Goal: Task Accomplishment & Management: Complete application form

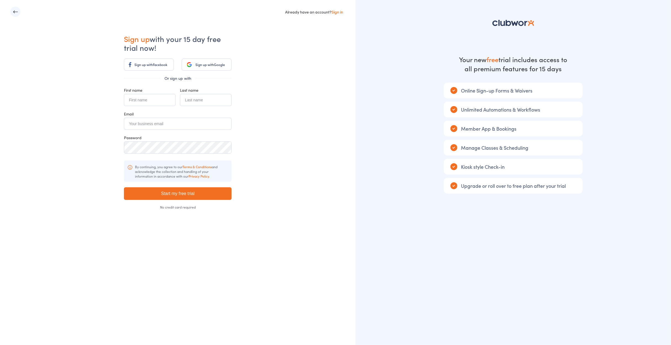
drag, startPoint x: 211, startPoint y: 63, endPoint x: 218, endPoint y: 64, distance: 7.1
click at [211, 63] on span "Sign up with" at bounding box center [204, 64] width 18 height 5
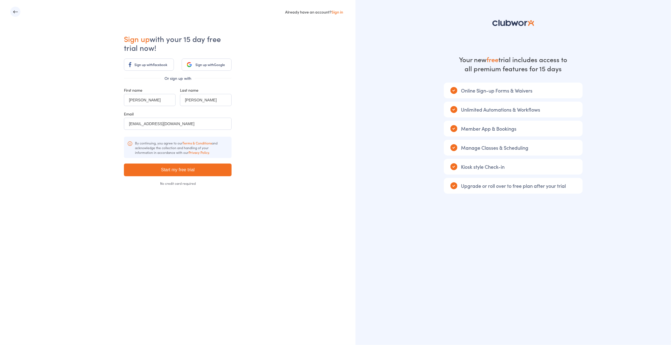
drag, startPoint x: 288, startPoint y: 46, endPoint x: 290, endPoint y: 55, distance: 9.1
click at [288, 46] on div "Already have an account? Sign in Sign up with your 15 day free trial now! Sign …" at bounding box center [178, 172] width 356 height 345
click at [297, 139] on div "Already have an account? Sign in Sign up with your 15 day free trial now! Sign …" at bounding box center [178, 172] width 356 height 345
drag, startPoint x: 201, startPoint y: 64, endPoint x: 235, endPoint y: 70, distance: 34.9
click at [201, 64] on span "Sign up with" at bounding box center [204, 64] width 18 height 5
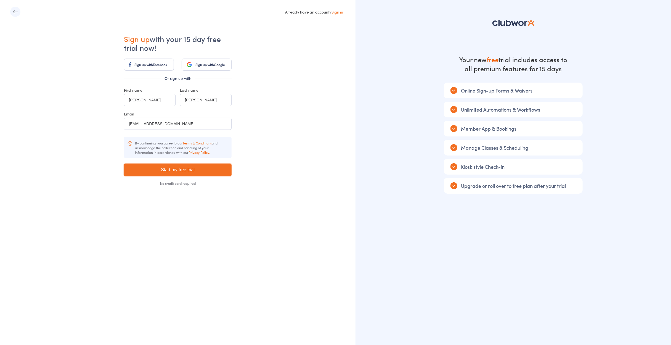
click at [179, 169] on input "Start my free trial" at bounding box center [178, 169] width 108 height 13
click at [182, 169] on input "Start my free trial" at bounding box center [178, 169] width 108 height 13
click at [191, 169] on input "Start my free trial" at bounding box center [178, 169] width 108 height 13
type input "Please wait ..."
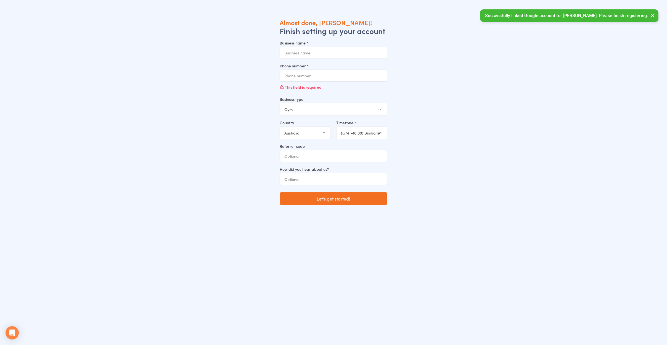
click at [481, 68] on div "Almost done, [PERSON_NAME]! Finish setting up your account Business name * Phon…" at bounding box center [333, 190] width 629 height 345
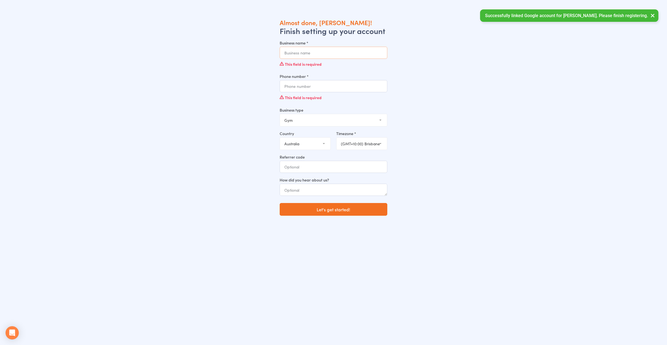
click at [299, 52] on input "Business name *" at bounding box center [334, 53] width 108 height 12
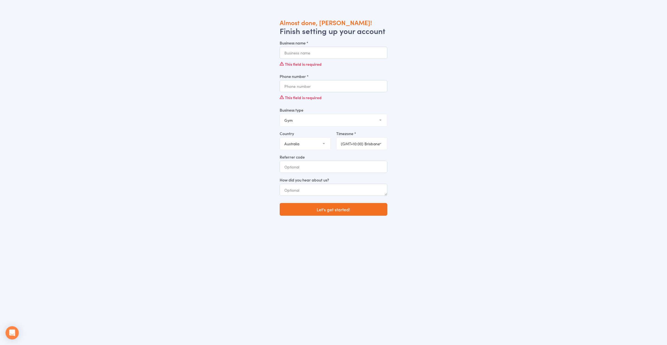
drag, startPoint x: 236, startPoint y: 56, endPoint x: 248, endPoint y: 60, distance: 13.2
click at [236, 56] on div "Almost done, Scott! Finish setting up your account Business name * This field i…" at bounding box center [333, 190] width 629 height 345
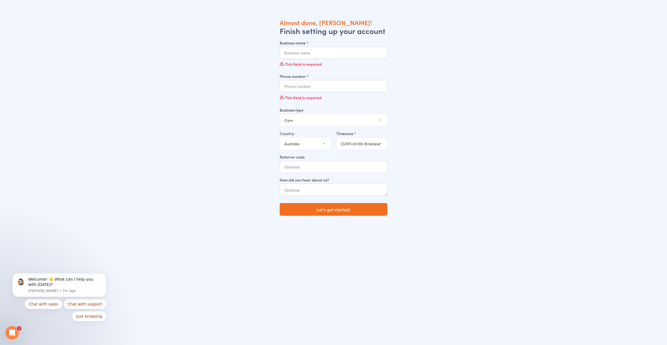
click at [535, 103] on div "Almost done, Scott! Finish setting up your account Business name * This field i…" at bounding box center [333, 190] width 629 height 345
click at [353, 53] on input "Business name *" at bounding box center [334, 53] width 108 height 12
type input "maxenergy fitness"
type input "0448300086"
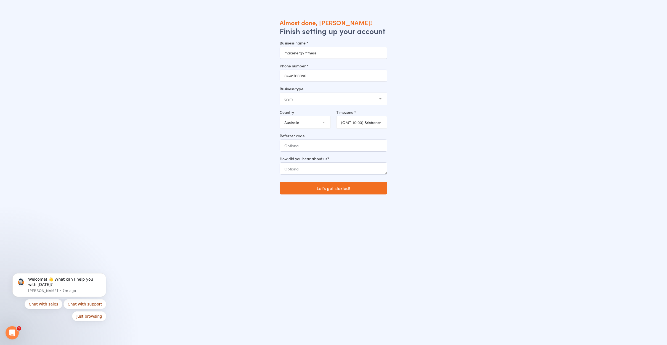
click at [468, 107] on div "Almost done, Scott! Finish setting up your account Business name * maxenergy fi…" at bounding box center [333, 190] width 629 height 345
click at [319, 147] on input "Referrer code" at bounding box center [334, 145] width 108 height 12
click at [325, 167] on textarea at bounding box center [334, 168] width 108 height 12
type textarea "Local Search"
click at [325, 189] on button "Let's get started!" at bounding box center [334, 188] width 108 height 13
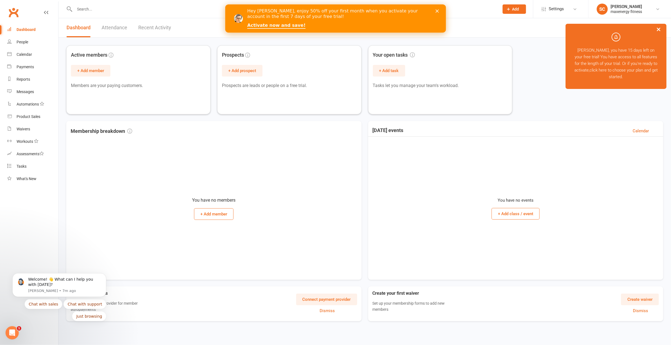
click at [658, 31] on button "×" at bounding box center [659, 29] width 10 height 12
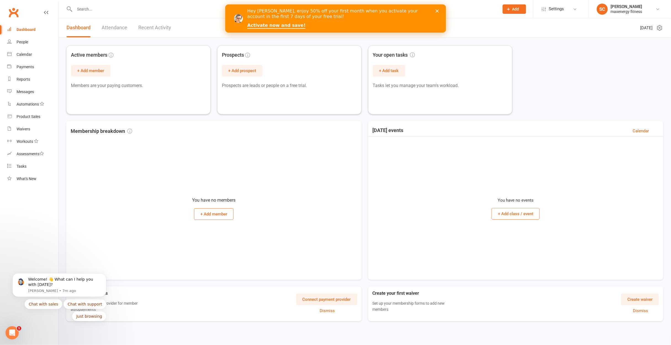
drag, startPoint x: 121, startPoint y: 27, endPoint x: 130, endPoint y: 28, distance: 9.2
click at [121, 27] on link "Attendance" at bounding box center [115, 27] width 26 height 19
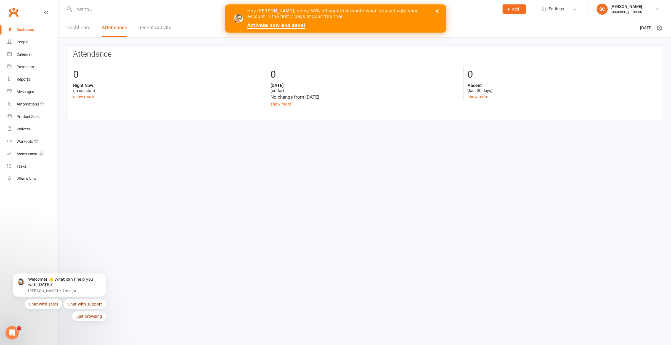
click at [79, 28] on link "Dashboard" at bounding box center [79, 27] width 24 height 19
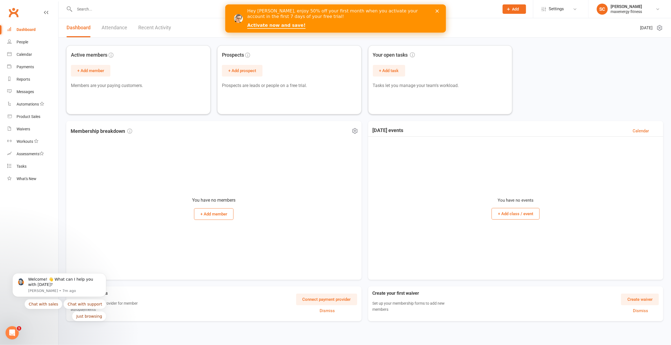
click at [116, 228] on div "You have no members + Add member" at bounding box center [214, 206] width 287 height 139
click at [21, 54] on div "Calendar" at bounding box center [24, 54] width 15 height 4
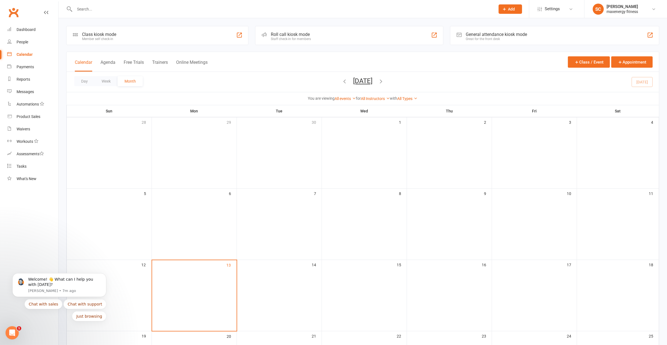
drag, startPoint x: 107, startPoint y: 143, endPoint x: 181, endPoint y: 169, distance: 78.6
click at [108, 144] on div "28" at bounding box center [109, 152] width 85 height 71
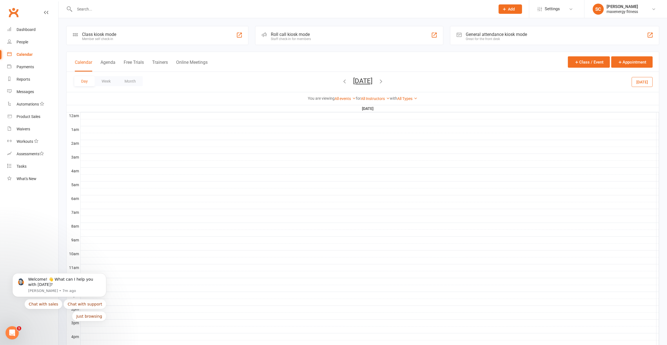
click at [125, 126] on div at bounding box center [370, 129] width 578 height 7
click at [105, 134] on div at bounding box center [370, 136] width 578 height 7
click at [90, 136] on div at bounding box center [370, 136] width 578 height 7
click at [25, 218] on nav "Clubworx Dashboard People Calendar Payments Reports Messages Automations Produc…" at bounding box center [29, 173] width 59 height 345
click at [25, 43] on div "People" at bounding box center [23, 42] width 12 height 4
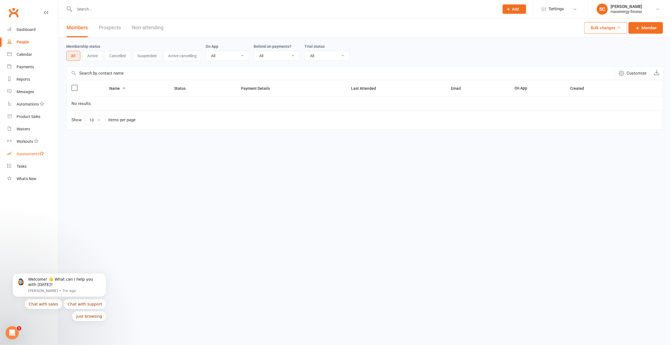
drag, startPoint x: 27, startPoint y: 153, endPoint x: 47, endPoint y: 157, distance: 21.4
click at [27, 153] on div "Assessments" at bounding box center [30, 154] width 27 height 4
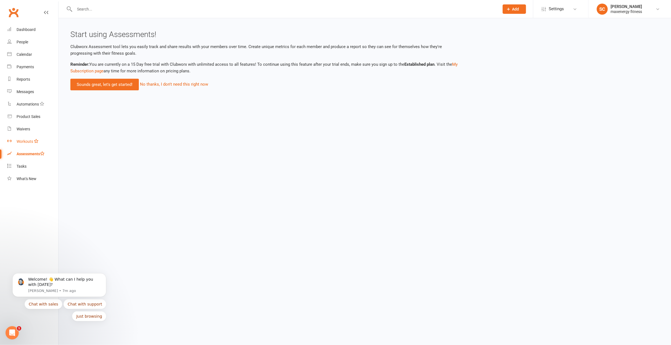
click at [26, 144] on link "Workouts" at bounding box center [32, 141] width 51 height 12
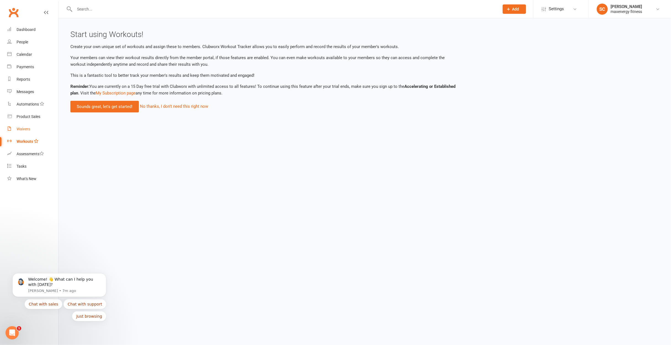
click at [21, 129] on div "Waivers" at bounding box center [24, 129] width 14 height 4
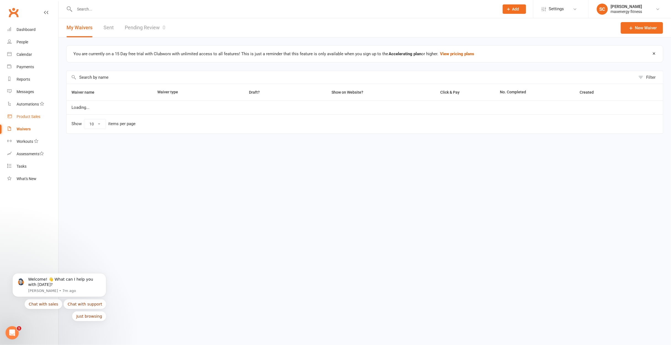
click at [25, 117] on div "Product Sales" at bounding box center [29, 116] width 24 height 4
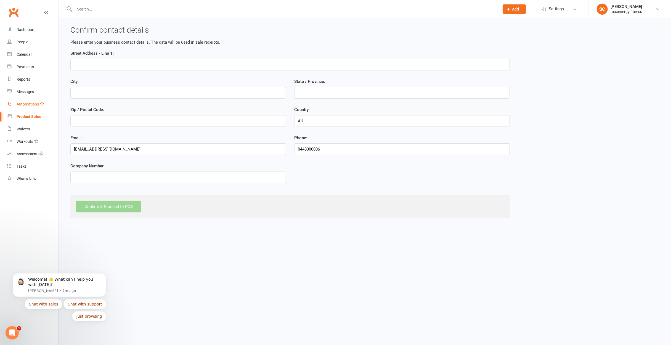
click at [24, 100] on link "Automations" at bounding box center [32, 104] width 51 height 12
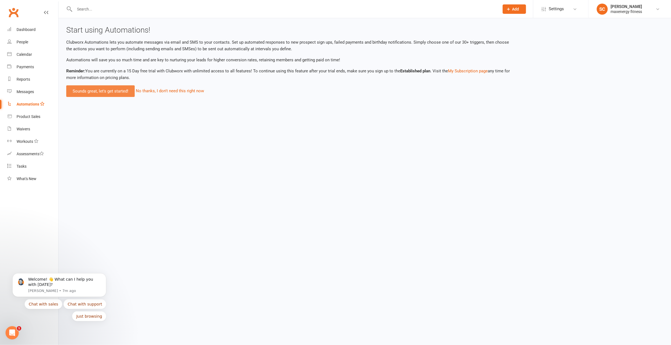
click at [109, 93] on link "Sounds great, let's get started!" at bounding box center [100, 91] width 68 height 12
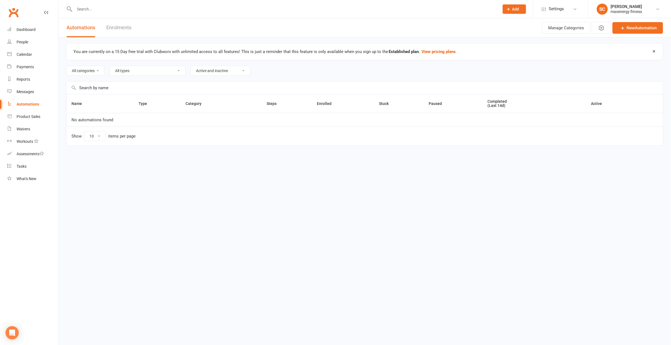
click at [233, 71] on select "Active and inactive Active automations only Inactive automations only" at bounding box center [220, 70] width 59 height 9
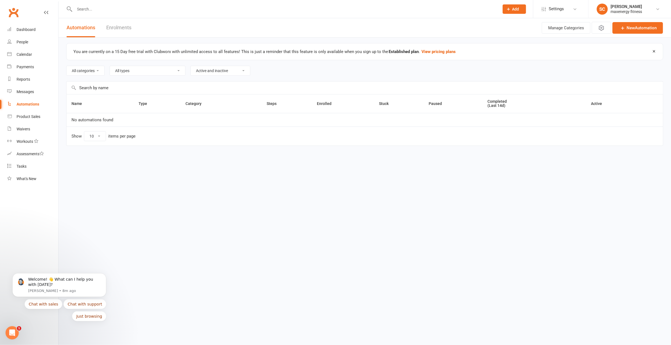
click at [233, 71] on select "Active and inactive Active automations only Inactive automations only" at bounding box center [220, 70] width 59 height 9
click at [229, 168] on html "Prospect Member Non-attending contact Class / event Appointment Task Membership…" at bounding box center [335, 84] width 671 height 169
click at [94, 71] on select "All categories" at bounding box center [86, 70] width 38 height 9
drag, startPoint x: 94, startPoint y: 71, endPoint x: 156, endPoint y: 73, distance: 62.2
click at [96, 71] on select "All categories" at bounding box center [86, 70] width 38 height 9
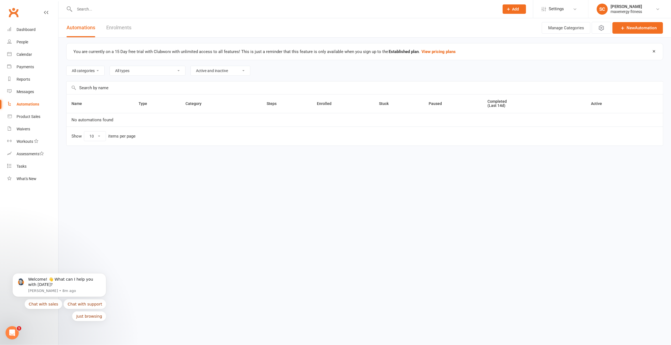
click at [156, 73] on select "All types Booking Cancelled Booking Due Booking Late-Cancelled Booking Marked A…" at bounding box center [147, 70] width 75 height 9
click at [286, 169] on html "Prospect Member Non-attending contact Class / event Appointment Task Membership…" at bounding box center [335, 84] width 671 height 169
click at [30, 116] on div "Product Sales" at bounding box center [29, 116] width 24 height 4
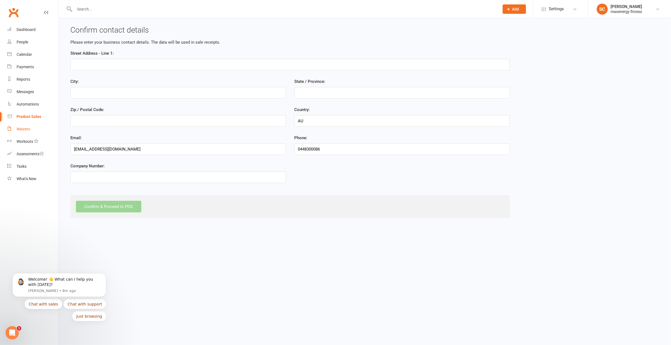
click at [25, 132] on link "Waivers" at bounding box center [32, 129] width 51 height 12
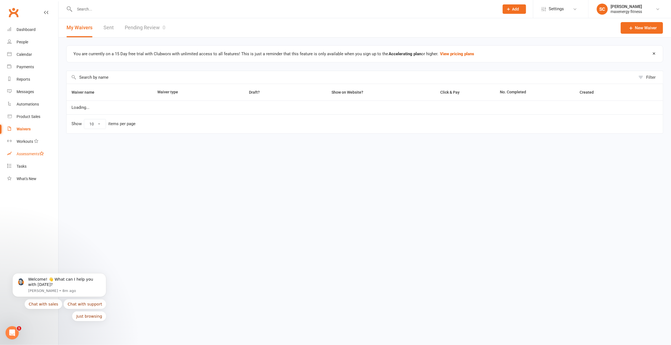
click at [22, 156] on div "Assessments" at bounding box center [30, 154] width 27 height 4
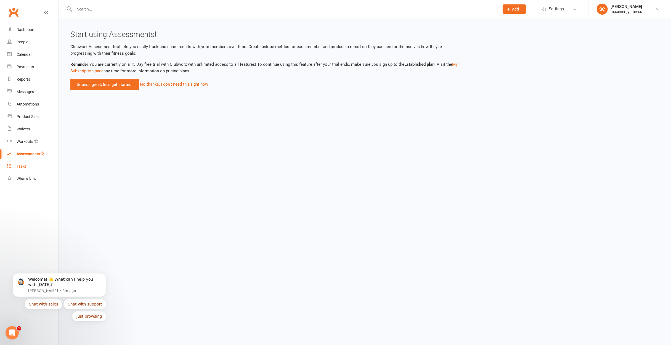
click at [29, 163] on link "Tasks" at bounding box center [32, 166] width 51 height 12
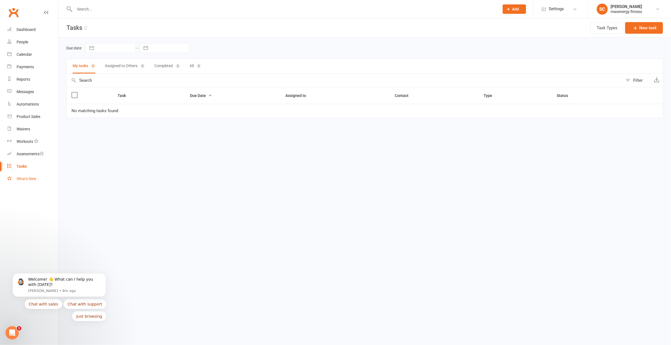
click at [31, 179] on div "What's New" at bounding box center [27, 178] width 20 height 4
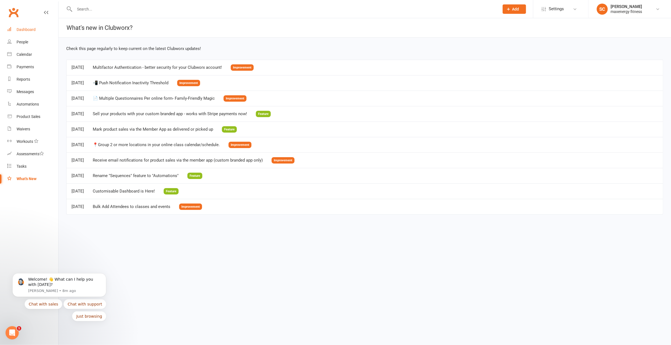
click at [26, 29] on div "Dashboard" at bounding box center [26, 29] width 19 height 4
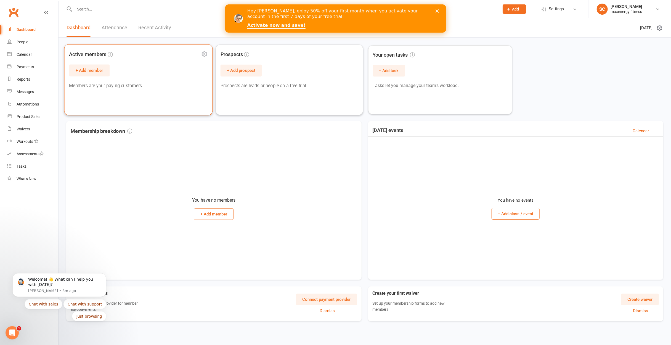
click at [118, 70] on span "Active members + Add member Members are your paying customers." at bounding box center [138, 69] width 139 height 40
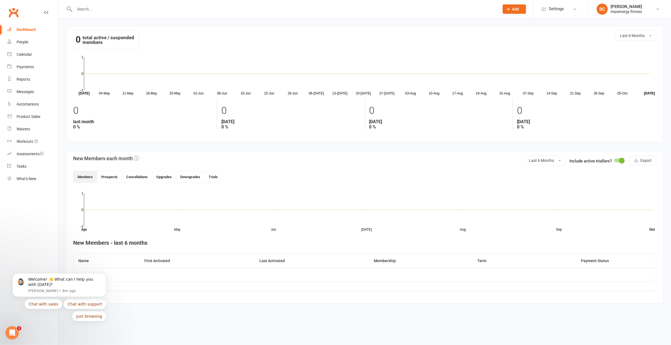
click at [186, 312] on html "Prospect Member Non-attending contact Class / event Appointment Task Membership…" at bounding box center [335, 160] width 671 height 320
click at [634, 34] on span "Last 6 Months" at bounding box center [632, 35] width 25 height 4
click at [335, 40] on div "0 total active / suspended members Last 6 Months Last Month Last 3 Months Last …" at bounding box center [364, 43] width 583 height 24
click at [82, 34] on div "0 total active / suspended members" at bounding box center [106, 40] width 66 height 19
click at [84, 174] on button "Members" at bounding box center [85, 176] width 24 height 11
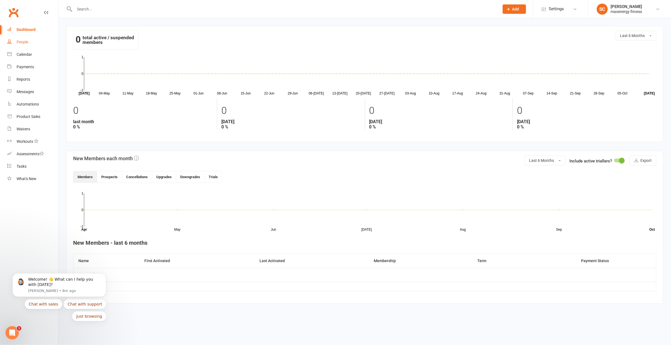
click at [25, 40] on div "People" at bounding box center [23, 42] width 12 height 4
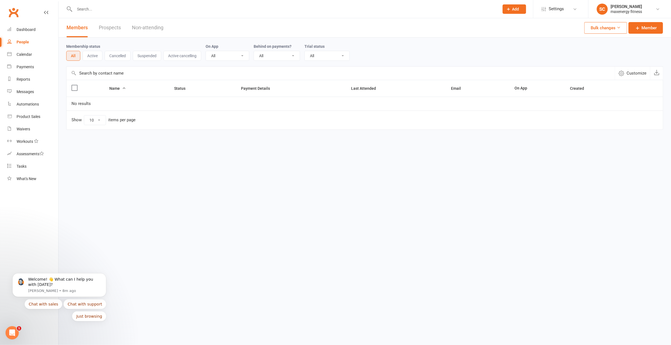
click at [84, 55] on button "Active" at bounding box center [93, 56] width 20 height 10
click at [113, 56] on button "Cancelled" at bounding box center [118, 56] width 26 height 10
click at [70, 51] on ui-view "Prospect Member Non-attending contact Class / event Appointment Task Membership…" at bounding box center [335, 76] width 671 height 150
click at [108, 25] on link "Prospects" at bounding box center [110, 27] width 22 height 19
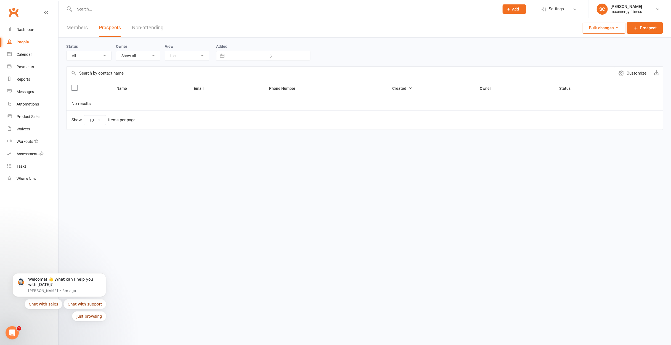
click at [144, 28] on link "Non-attending" at bounding box center [147, 27] width 31 height 19
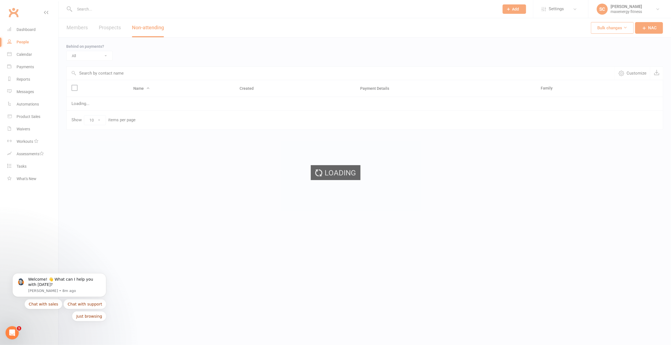
click at [79, 28] on ui-view "Prospect Member Non-attending contact Class / event Appointment Task Membership…" at bounding box center [335, 76] width 671 height 150
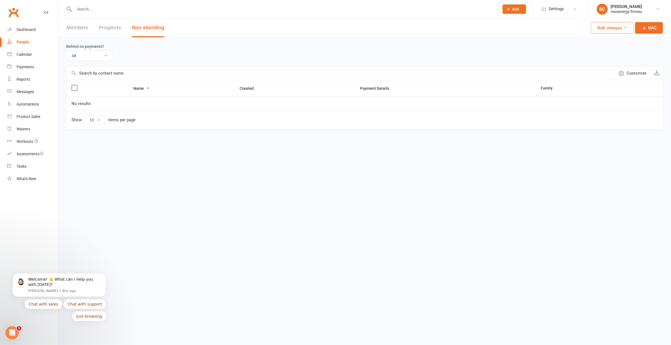
click at [78, 28] on link "Members" at bounding box center [77, 27] width 21 height 19
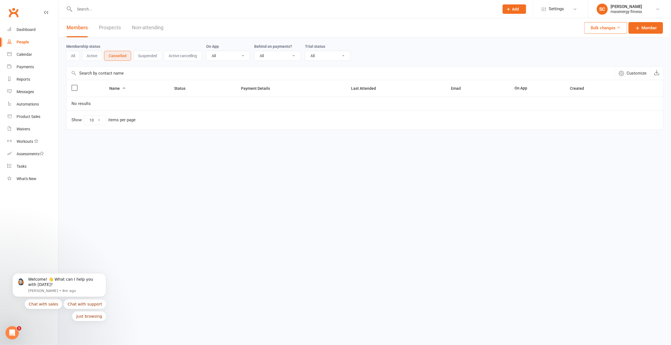
drag, startPoint x: 72, startPoint y: 55, endPoint x: 48, endPoint y: 42, distance: 28.0
click at [72, 55] on button "All" at bounding box center [73, 56] width 14 height 10
click at [31, 27] on link "Dashboard" at bounding box center [32, 29] width 51 height 12
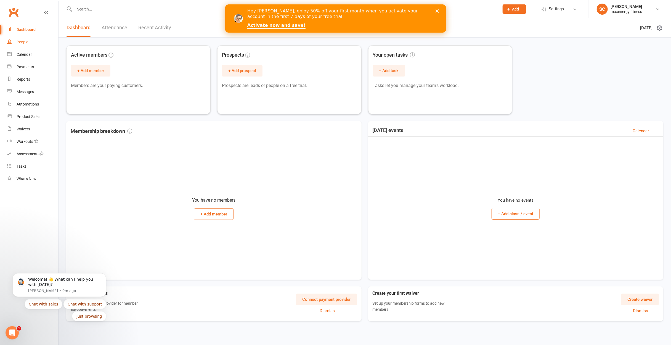
click at [23, 46] on link "People" at bounding box center [32, 42] width 51 height 12
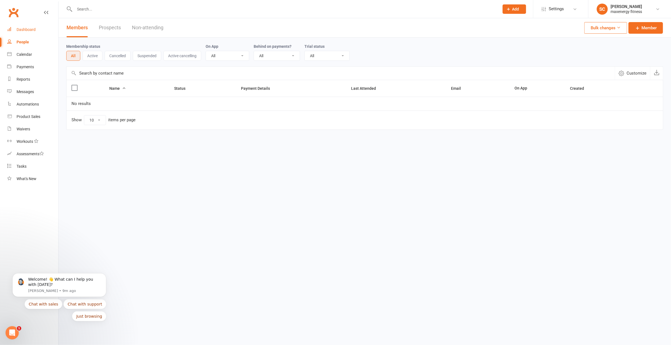
click at [27, 31] on div "Dashboard" at bounding box center [26, 29] width 19 height 4
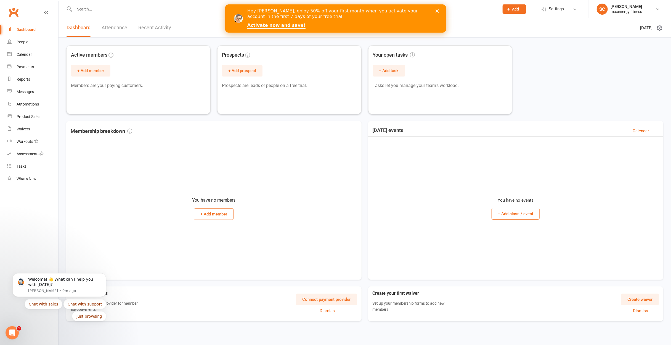
click at [512, 12] on button "Add" at bounding box center [514, 8] width 23 height 9
click at [504, 36] on link "Member" at bounding box center [508, 37] width 49 height 13
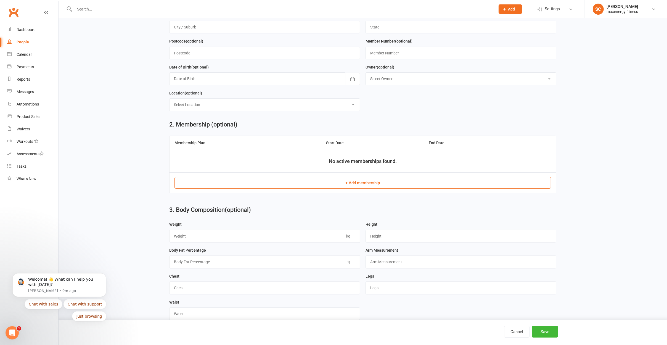
scroll to position [138, 0]
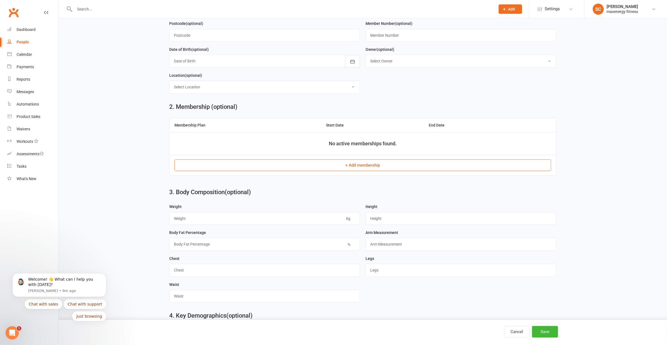
click at [358, 169] on button "+ Add membership" at bounding box center [362, 165] width 377 height 12
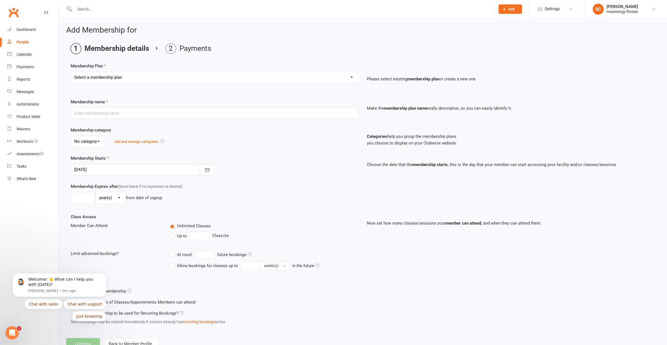
click at [285, 172] on div "Membership Starts 13 Oct 2025 October 2025 Sun Mon Tue Wed Thu Fri Sat 40 28 29…" at bounding box center [215, 165] width 296 height 20
click at [194, 68] on div "Membership Plan Select a membership plan Create new Membership Plan Please sele…" at bounding box center [363, 77] width 584 height 28
click at [194, 73] on select "Select a membership plan Create new Membership Plan" at bounding box center [214, 77] width 287 height 11
select select "0"
click at [71, 72] on select "Select a membership plan Create new Membership Plan" at bounding box center [214, 77] width 287 height 11
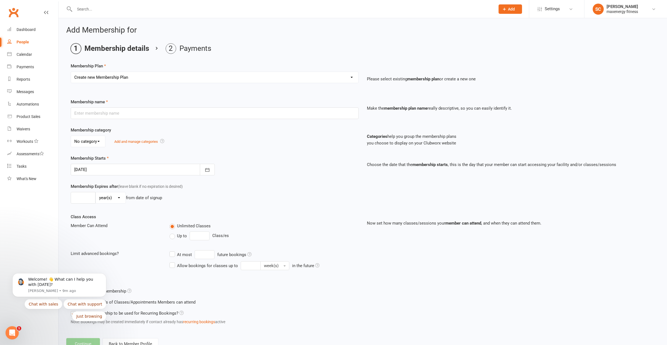
click at [274, 149] on div "Membership category No category General Add and manage categories Categories he…" at bounding box center [363, 141] width 592 height 28
click at [142, 115] on input "text" at bounding box center [215, 113] width 288 height 12
click at [141, 112] on input "text" at bounding box center [215, 113] width 288 height 12
click at [223, 166] on div "Membership Starts 13 Oct 2025 October 2025 Sun Mon Tue Wed Thu Fri Sat 40 28 29…" at bounding box center [215, 165] width 296 height 20
click at [115, 113] on input "12 Direct Debit" at bounding box center [215, 113] width 288 height 12
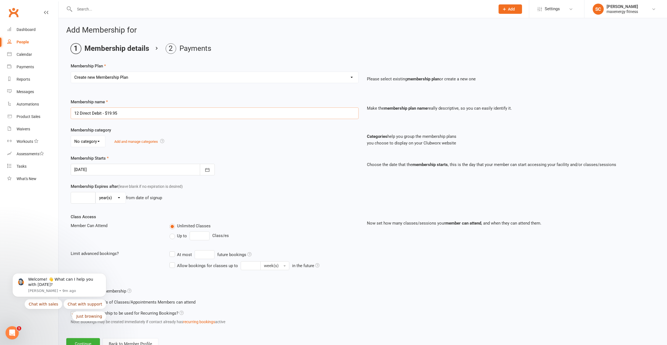
type input "12 Direct Debit - $19.95"
click at [240, 140] on div "No category General Add and manage categories" at bounding box center [215, 142] width 288 height 12
click at [87, 141] on select "No category General" at bounding box center [88, 141] width 34 height 11
select select "0"
click at [71, 136] on select "No category General" at bounding box center [88, 141] width 34 height 11
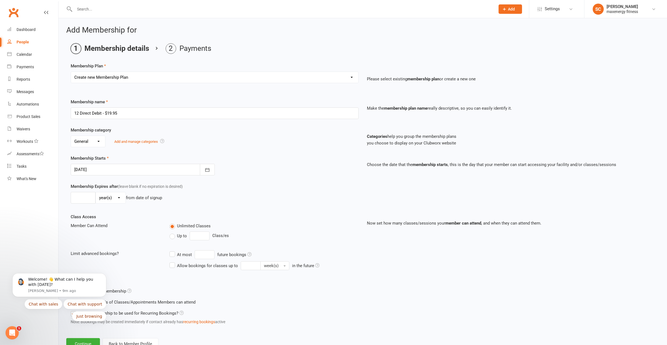
click at [256, 135] on div "Membership category No category General Add and manage categories" at bounding box center [215, 137] width 296 height 20
click at [126, 140] on link "Add and manage categories" at bounding box center [136, 141] width 44 height 4
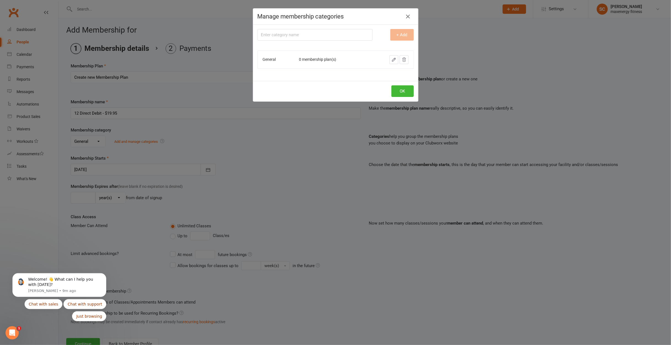
click at [311, 32] on input "text" at bounding box center [315, 35] width 115 height 12
type input "Membership"
click at [393, 33] on button "+ Add" at bounding box center [401, 35] width 23 height 12
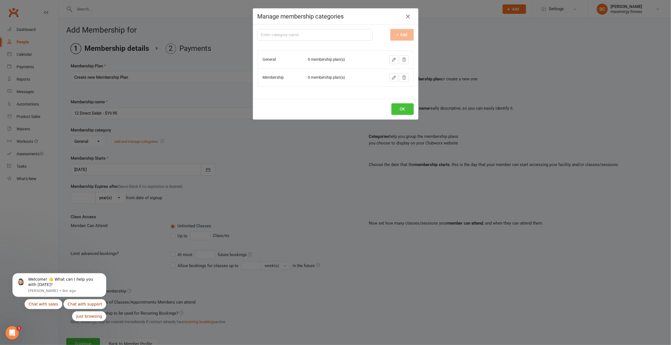
click at [396, 108] on button "OK" at bounding box center [402, 109] width 22 height 12
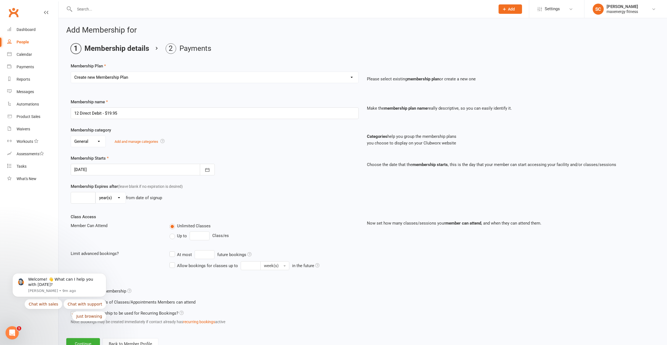
click at [271, 145] on div "No category General Membership Add and manage categories" at bounding box center [215, 142] width 288 height 12
click at [115, 170] on div at bounding box center [143, 170] width 144 height 12
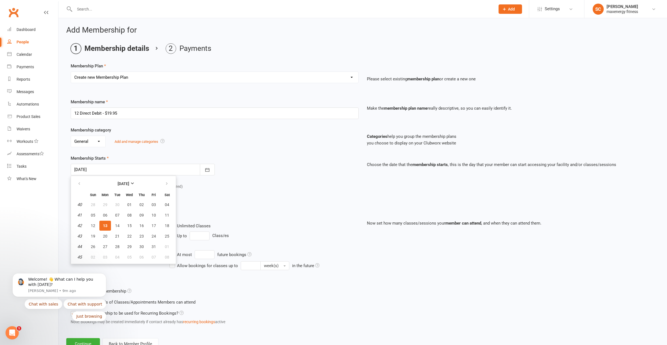
click at [310, 144] on div "No category General Membership Add and manage categories" at bounding box center [215, 142] width 288 height 12
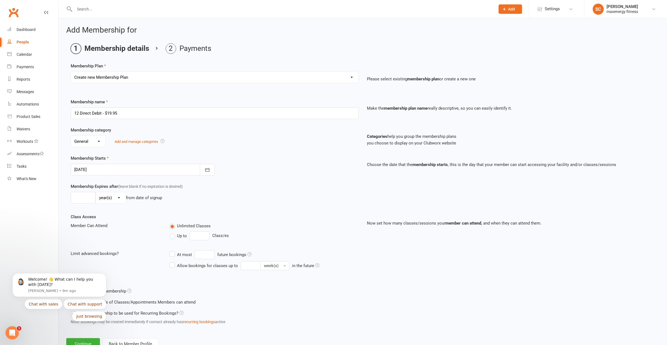
click at [94, 140] on select "No category General Membership" at bounding box center [88, 141] width 35 height 11
select select "1"
click at [71, 136] on select "No category General Membership" at bounding box center [88, 141] width 35 height 11
click at [231, 145] on div "No category General Membership Add and manage categories" at bounding box center [215, 142] width 288 height 12
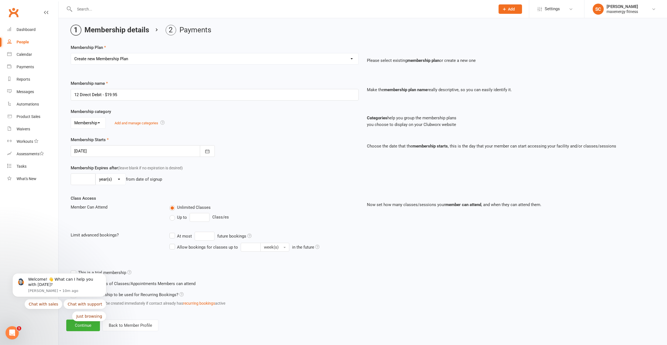
scroll to position [20, 0]
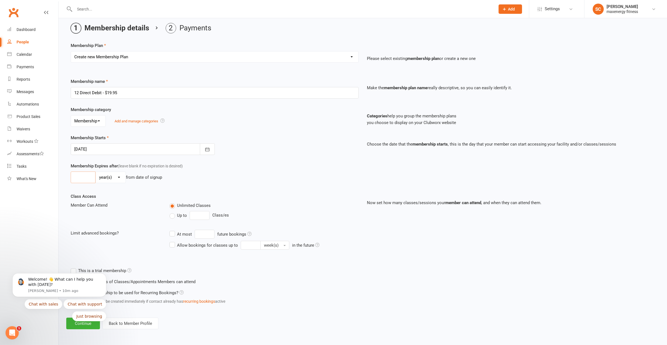
click at [81, 175] on input "number" at bounding box center [83, 177] width 25 height 12
click at [136, 225] on div "Class Access Member Can Attend Unlimited Classes Up to Class/es Limit advanced …" at bounding box center [215, 225] width 296 height 64
click at [103, 275] on icon "Dismiss notification" at bounding box center [104, 274] width 3 height 3
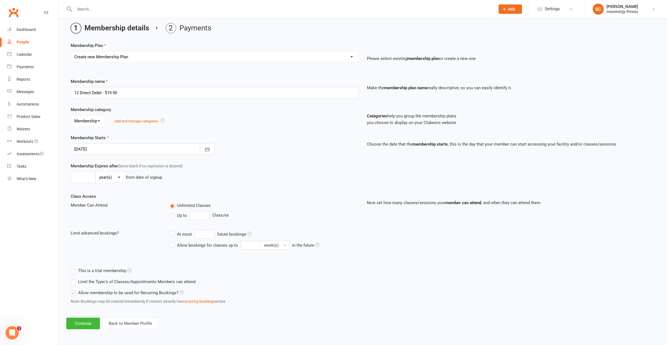
click at [396, 258] on div "Class Access Member Can Attend Unlimited Classes Up to Class/es Limit advanced …" at bounding box center [363, 229] width 592 height 72
drag, startPoint x: 278, startPoint y: 280, endPoint x: 188, endPoint y: 227, distance: 104.4
click at [275, 280] on div "Limit the Type/s of Classes/Appointments Members can attend Select Types Class …" at bounding box center [212, 281] width 292 height 11
click at [204, 216] on input "number" at bounding box center [200, 215] width 20 height 9
click at [116, 91] on input "12 Direct Debit - $19.95" at bounding box center [215, 93] width 288 height 12
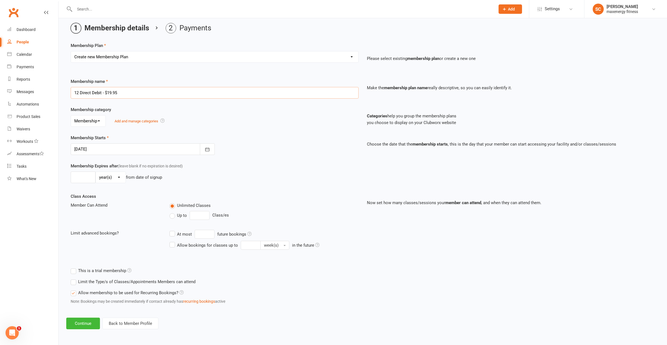
click at [111, 91] on input "12 Direct Debit - $19.95" at bounding box center [215, 93] width 288 height 12
click at [127, 91] on input "12 Direct Debit - $79.95" at bounding box center [215, 93] width 288 height 12
type input "12 Direct Debit - $79.95"
click at [248, 129] on div "Membership category No category General Membership Add and manage categories Ca…" at bounding box center [363, 120] width 592 height 28
click at [136, 91] on input "12 Direct Debit - $79.95" at bounding box center [215, 93] width 288 height 12
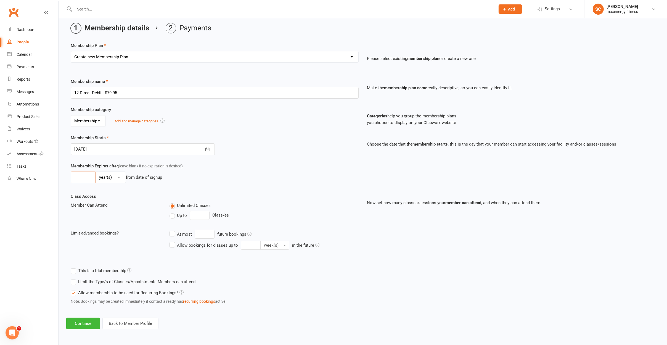
click at [83, 179] on input "number" at bounding box center [83, 177] width 25 height 12
type input "1"
click at [242, 176] on div "1 day(s) week(s) month(s) year(s) from date of signup" at bounding box center [215, 177] width 288 height 12
click at [87, 321] on button "Continue" at bounding box center [83, 323] width 34 height 12
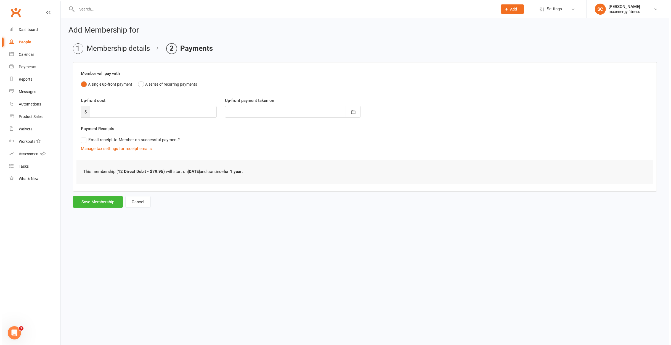
scroll to position [0, 0]
click at [121, 114] on input "number" at bounding box center [152, 112] width 128 height 12
click at [148, 82] on button "A series of recurring payments" at bounding box center [165, 84] width 59 height 10
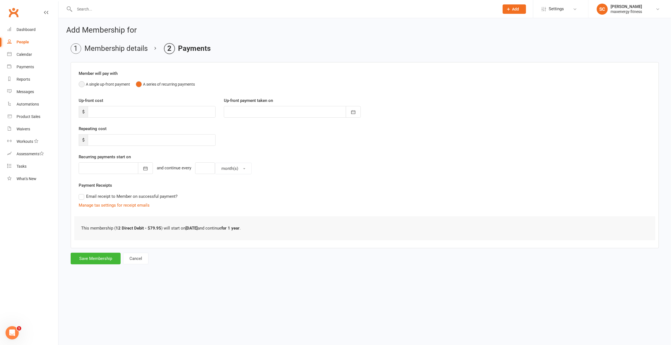
click at [97, 84] on button "A single up-front payment" at bounding box center [104, 84] width 51 height 10
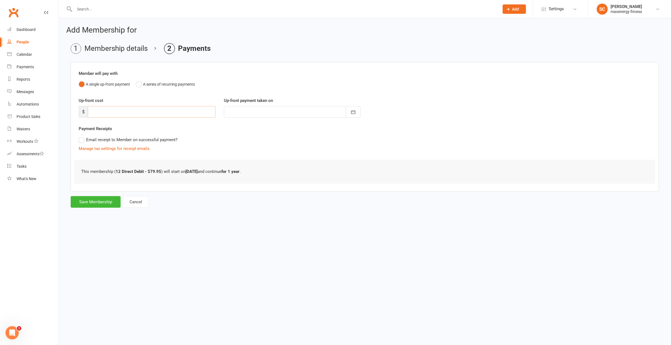
click at [109, 111] on input "number" at bounding box center [152, 112] width 128 height 12
type input "1"
type input "13 Oct 2025"
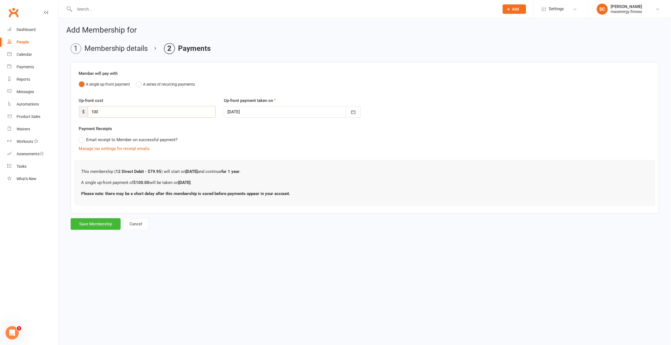
type input "100"
click at [346, 142] on div "Email receipt to Member on successful payment?" at bounding box center [362, 139] width 577 height 11
click at [120, 139] on label "Email receipt to Member on successful payment?" at bounding box center [128, 139] width 99 height 7
click at [82, 136] on input "Email receipt to Member on successful payment?" at bounding box center [81, 136] width 4 height 0
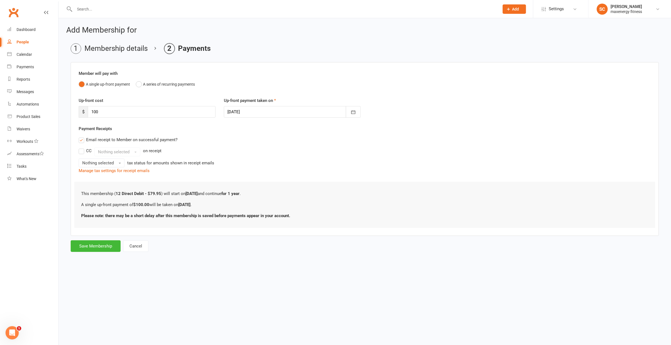
click at [80, 151] on label "CC" at bounding box center [85, 150] width 13 height 7
click at [80, 147] on input "CC" at bounding box center [81, 147] width 4 height 0
click at [80, 151] on label "CC" at bounding box center [85, 150] width 13 height 7
click at [80, 147] on input "CC" at bounding box center [81, 147] width 4 height 0
click at [104, 247] on button "Save Membership" at bounding box center [96, 246] width 50 height 12
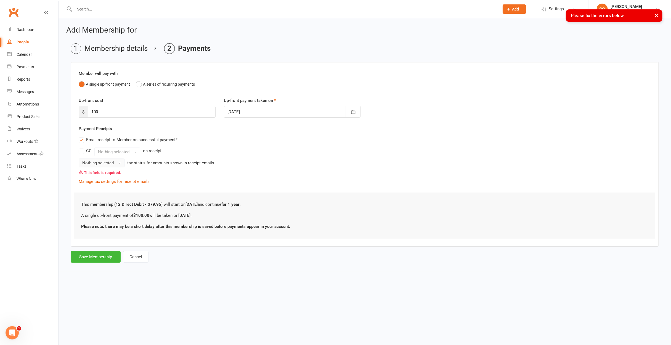
click at [108, 163] on span "Nothing selected" at bounding box center [97, 162] width 31 height 5
click at [102, 174] on link "Inc tax" at bounding box center [106, 174] width 55 height 11
click at [299, 168] on div "This field is required." at bounding box center [365, 172] width 572 height 10
click at [92, 259] on button "Save Membership" at bounding box center [96, 257] width 50 height 12
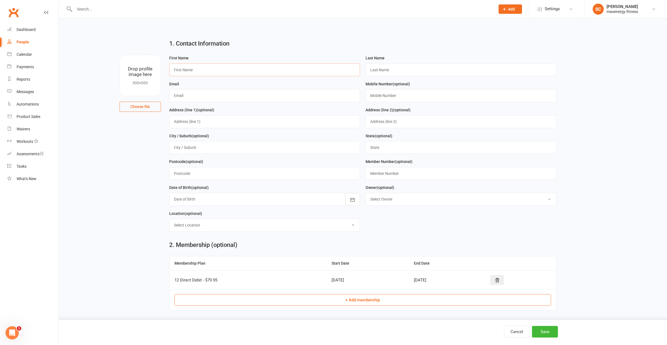
click at [211, 70] on input "text" at bounding box center [264, 69] width 191 height 13
type input "Scott"
type input "Carman"
click at [386, 98] on input "text" at bounding box center [460, 95] width 191 height 13
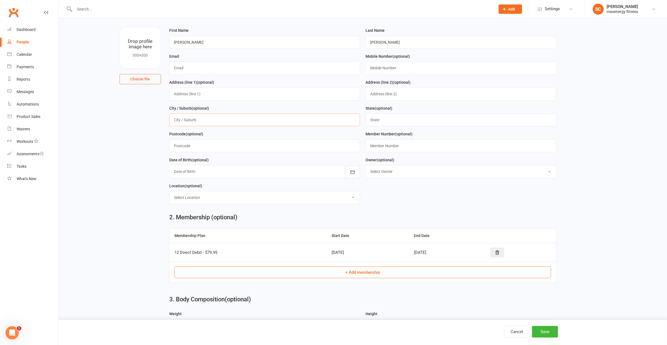
click at [209, 116] on input "text" at bounding box center [264, 119] width 191 height 13
click at [131, 162] on main "1. Contact Information Drop profile image here 300×300 Choose file First Name S…" at bounding box center [362, 328] width 593 height 642
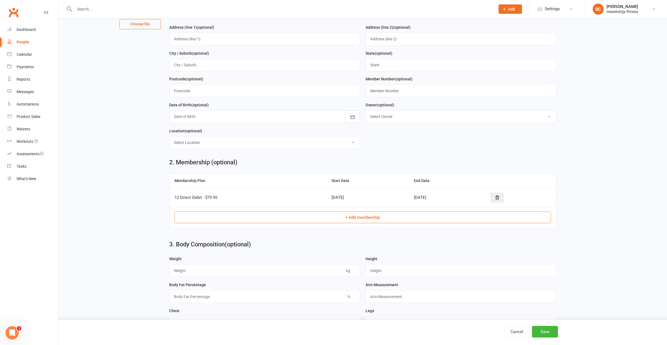
scroll to position [83, 0]
click at [429, 115] on select "Select Owner Scott Carman" at bounding box center [461, 116] width 190 height 12
click at [111, 130] on main "1. Contact Information Drop profile image here 300×300 Choose file First Name S…" at bounding box center [362, 273] width 593 height 642
click at [213, 117] on div at bounding box center [264, 116] width 191 height 13
click at [183, 131] on button "button" at bounding box center [179, 130] width 12 height 10
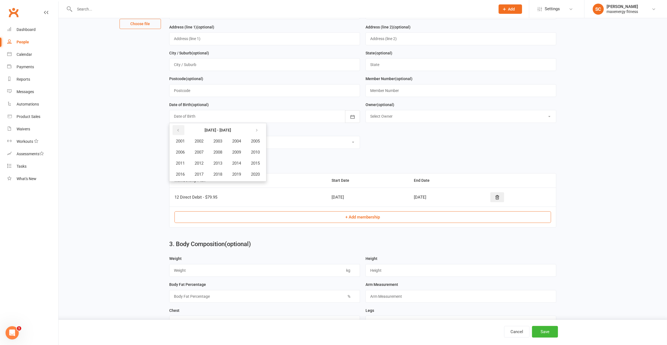
click at [182, 131] on button "button" at bounding box center [179, 130] width 12 height 10
click at [256, 134] on button "button" at bounding box center [257, 130] width 12 height 10
click at [258, 133] on icon "button" at bounding box center [257, 130] width 4 height 4
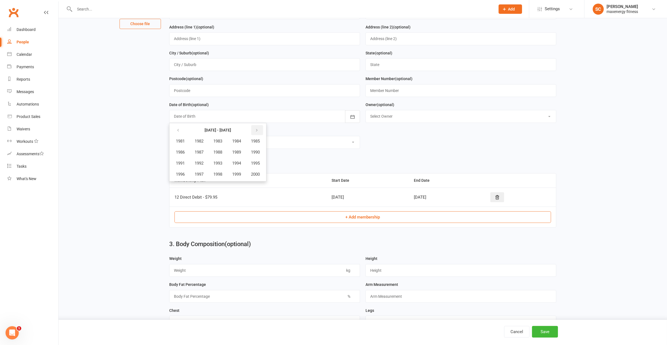
click at [257, 133] on icon "button" at bounding box center [257, 130] width 4 height 4
click at [178, 133] on icon "button" at bounding box center [178, 130] width 4 height 4
click at [185, 164] on span "1991" at bounding box center [180, 163] width 9 height 5
click at [213, 164] on span "August" at bounding box center [209, 163] width 13 height 5
click at [231, 174] on button "14" at bounding box center [228, 173] width 12 height 10
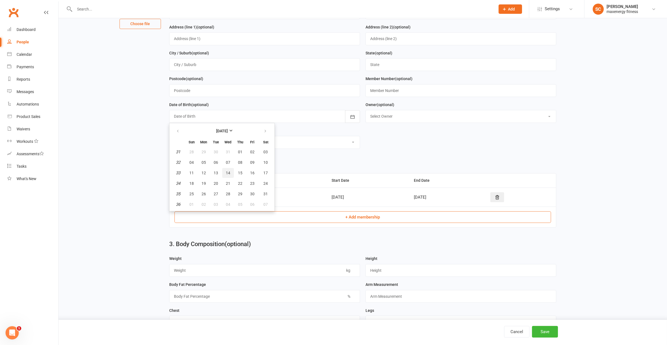
type input "14 Aug 1991"
click at [211, 143] on select "Select Location Example Room (Rename me!)" at bounding box center [264, 142] width 190 height 12
click at [136, 163] on main "1. Contact Information Drop profile image here 300×300 Choose file First Name S…" at bounding box center [362, 273] width 593 height 642
click at [408, 112] on select "Select Owner Scott Carman" at bounding box center [461, 116] width 190 height 12
drag, startPoint x: 109, startPoint y: 119, endPoint x: 115, endPoint y: 119, distance: 5.8
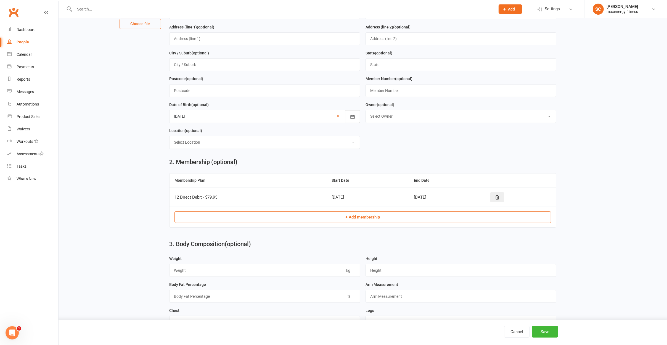
click at [109, 119] on main "1. Contact Information Drop profile image here 300×300 Choose file First Name S…" at bounding box center [362, 273] width 593 height 642
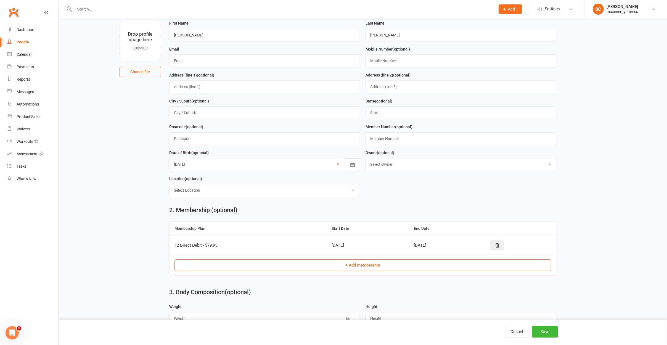
scroll to position [28, 0]
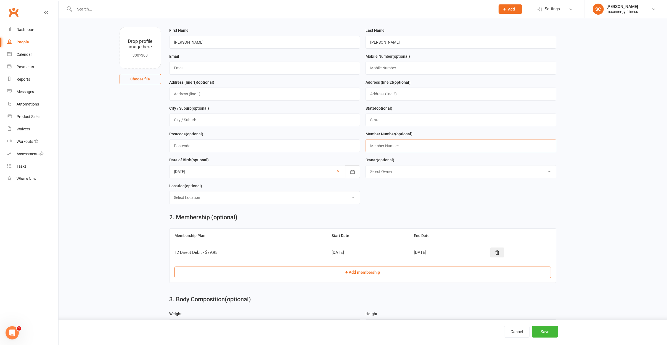
click at [403, 149] on input "text" at bounding box center [460, 145] width 191 height 13
drag, startPoint x: 109, startPoint y: 144, endPoint x: 123, endPoint y: 144, distance: 13.8
click at [110, 144] on main "1. Contact Information Drop profile image here 300×300 Choose file First Name S…" at bounding box center [362, 328] width 593 height 642
click at [412, 121] on input "text" at bounding box center [460, 119] width 191 height 13
click at [391, 147] on input "text" at bounding box center [460, 145] width 191 height 13
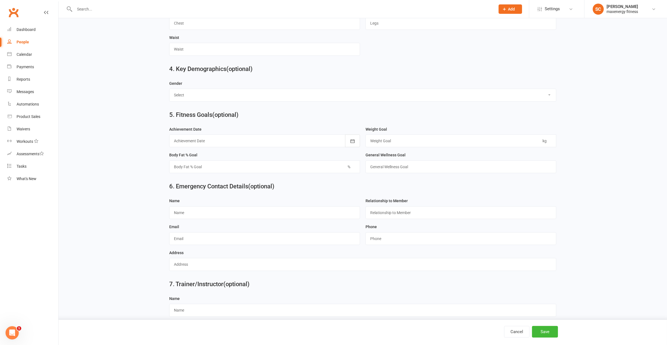
scroll to position [392, 0]
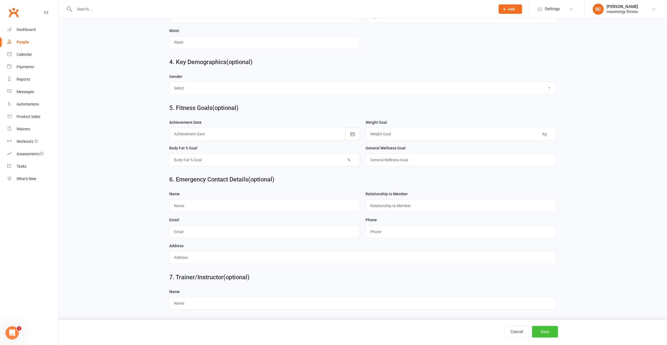
click at [543, 331] on button "Save" at bounding box center [545, 332] width 26 height 12
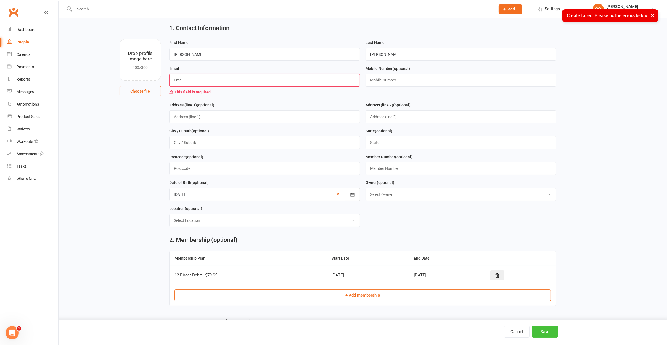
scroll to position [0, 0]
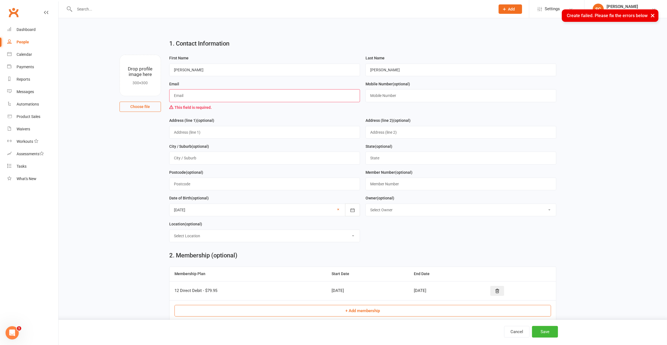
click at [201, 100] on input "text" at bounding box center [264, 95] width 191 height 13
type input "[EMAIL_ADDRESS][DOMAIN_NAME]"
type input "0448300086"
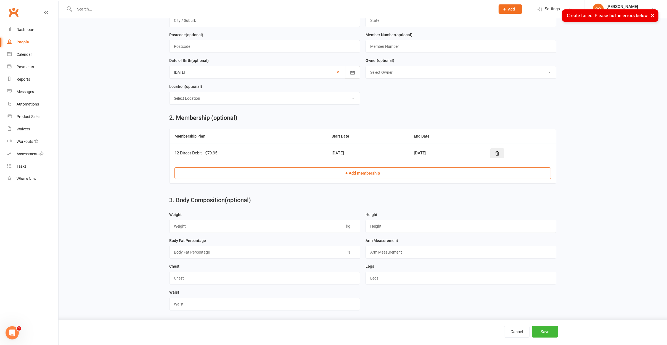
scroll to position [138, 0]
click at [546, 322] on div "Cancel Save" at bounding box center [333, 332] width 667 height 25
click at [547, 325] on div "Cancel Save" at bounding box center [333, 332] width 667 height 25
click at [550, 334] on button "Save" at bounding box center [545, 332] width 26 height 12
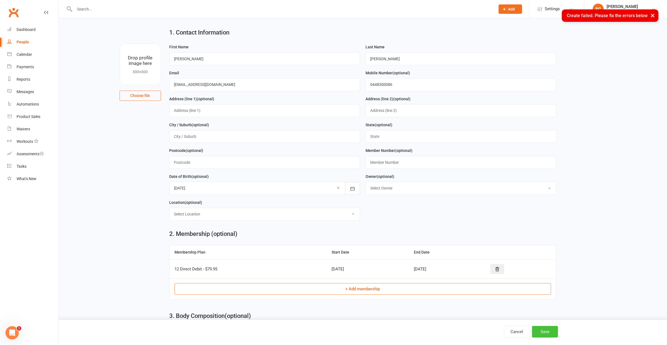
scroll to position [0, 0]
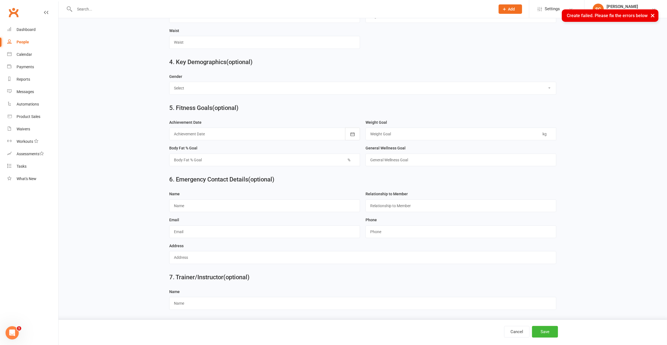
drag, startPoint x: 118, startPoint y: 149, endPoint x: 118, endPoint y: 147, distance: 2.8
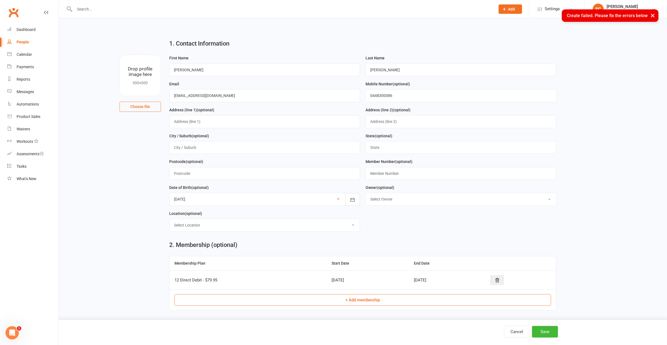
click at [438, 243] on div "2. Membership (optional)" at bounding box center [362, 245] width 387 height 7
click at [454, 223] on form "First Name Scott Last Name Carman Email scottcarman69@gmail.com Mobile Number (…" at bounding box center [362, 145] width 393 height 181
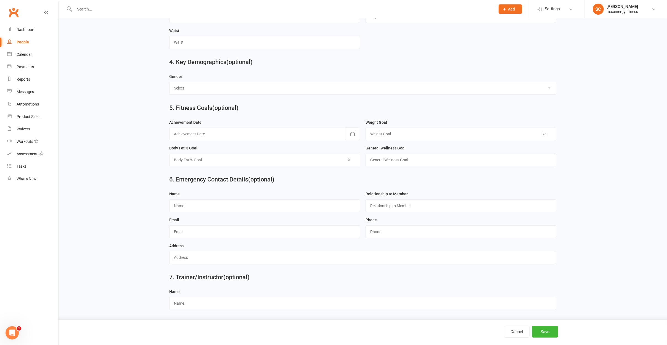
scroll to position [392, 0]
click at [550, 329] on button "Save" at bounding box center [545, 332] width 26 height 12
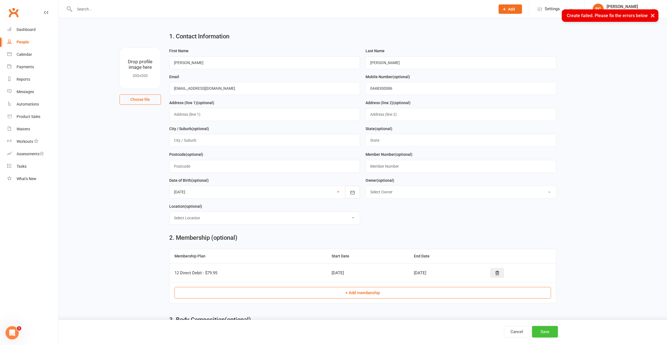
scroll to position [0, 0]
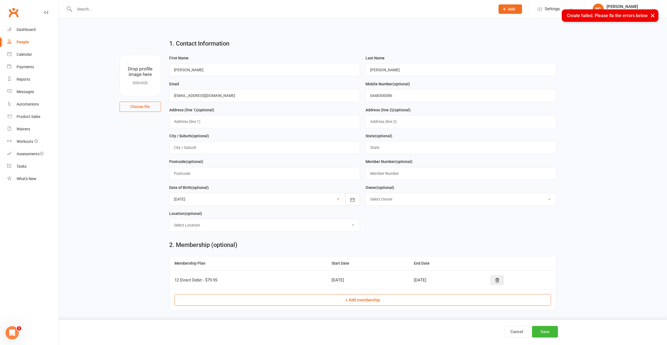
click at [656, 13] on link "SC Scott Carman maxenergy fitness" at bounding box center [626, 9] width 66 height 11
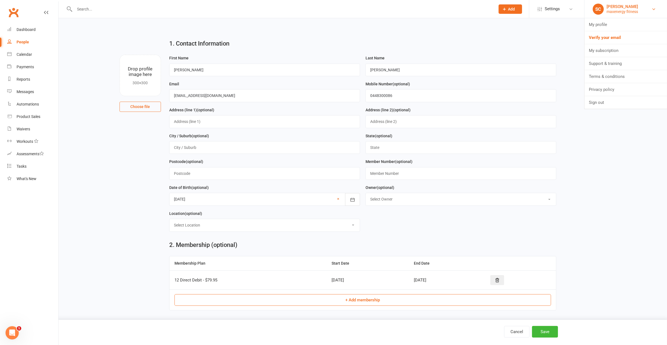
click at [656, 13] on link "SC Scott Carman maxenergy fitness" at bounding box center [626, 9] width 66 height 11
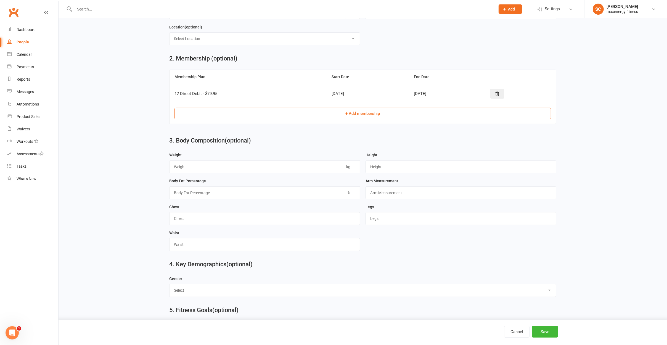
scroll to position [221, 0]
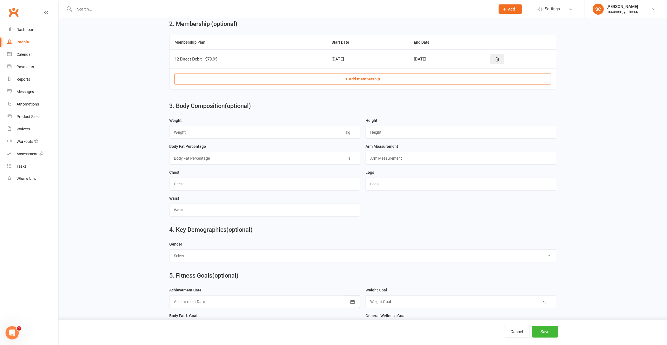
click at [255, 58] on td "12 Direct Debit - $79.95" at bounding box center [247, 58] width 157 height 19
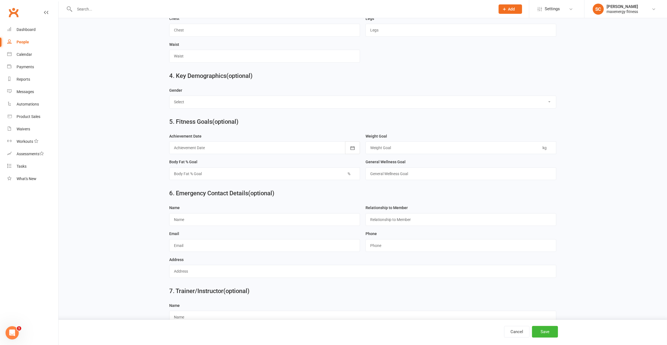
scroll to position [392, 0]
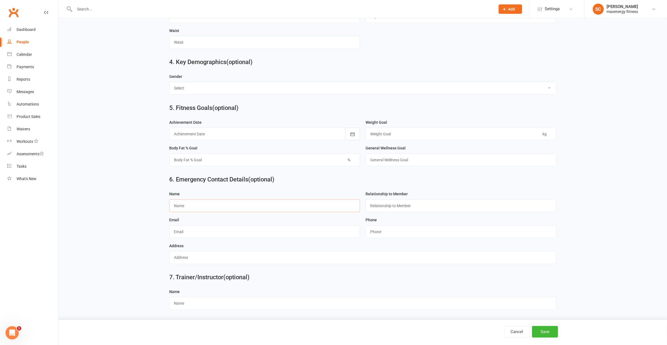
click at [213, 205] on input "text" at bounding box center [264, 205] width 191 height 13
type input "[PERSON_NAME]"
type input "[EMAIL_ADDRESS][DOMAIN_NAME]"
type input "0448300086"
click at [387, 206] on input "text" at bounding box center [460, 205] width 191 height 13
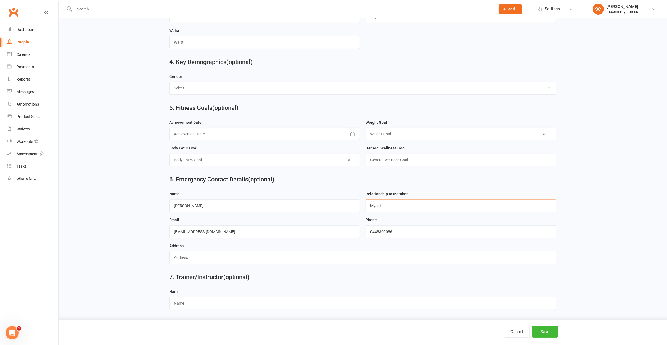
type input "Myself"
click at [191, 255] on input "text" at bounding box center [362, 257] width 387 height 13
click at [212, 258] on input "12 Stream Avenue, Kawara Beach" at bounding box center [362, 257] width 387 height 13
type input "12 Stream Avenue, Kewara Beach"
click at [223, 300] on input "text" at bounding box center [362, 303] width 387 height 13
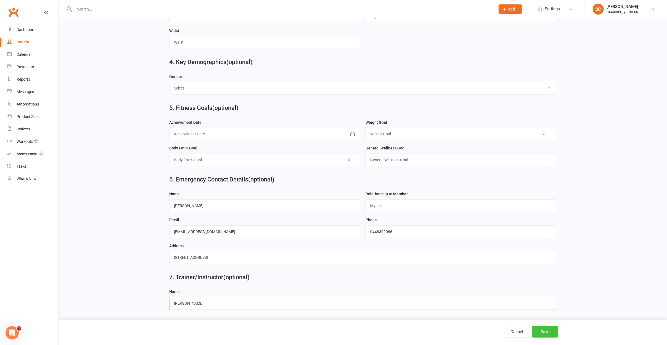
type input "Alex"
click at [556, 330] on button "Save" at bounding box center [545, 332] width 26 height 12
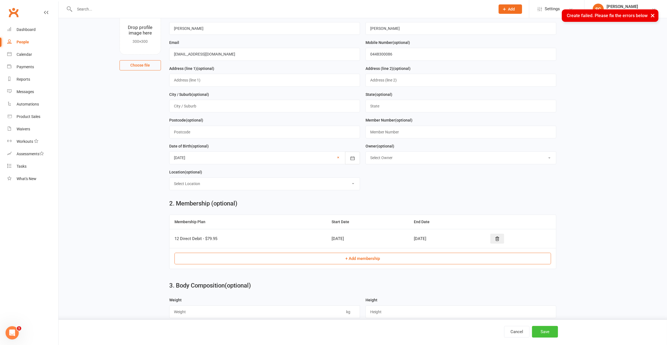
scroll to position [33, 0]
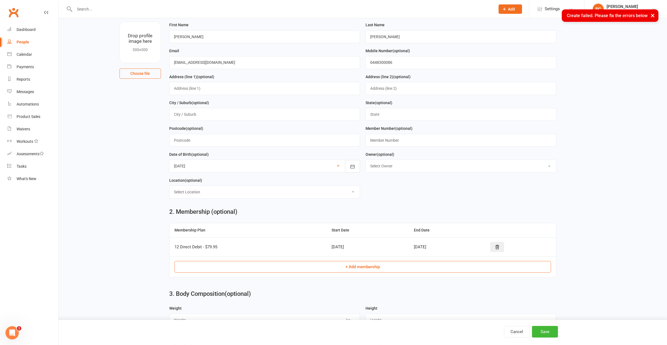
click at [250, 194] on select "Select Location Example Room (Rename me!)" at bounding box center [264, 192] width 190 height 12
click at [485, 196] on form "First Name Scott Last Name Carman Email scottcarman69@gmail.com Mobile Number (…" at bounding box center [362, 112] width 393 height 181
click at [408, 166] on select "Select Owner Scott Carman" at bounding box center [461, 166] width 190 height 12
select select "0"
click at [366, 161] on select "Select Owner Scott Carman" at bounding box center [461, 166] width 190 height 12
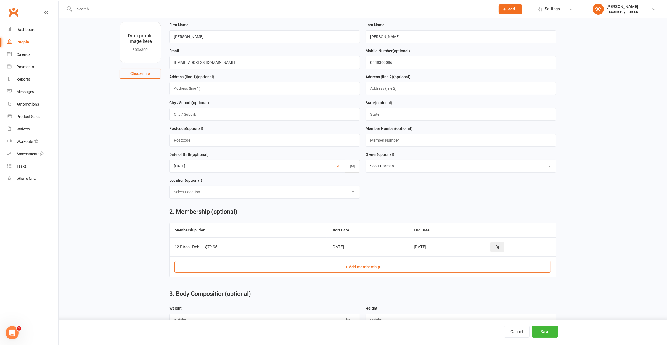
click at [420, 194] on form "First Name Scott Last Name Carman Email scottcarman69@gmail.com Mobile Number (…" at bounding box center [362, 112] width 393 height 181
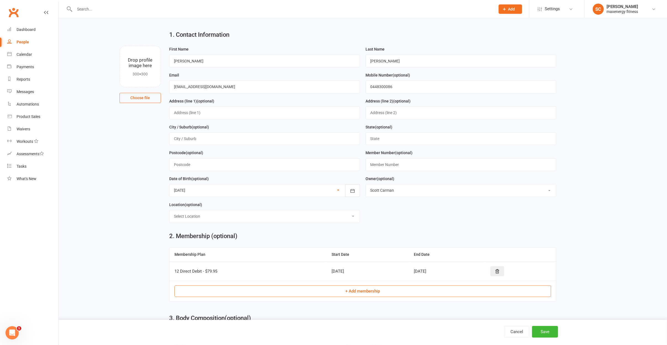
scroll to position [0, 0]
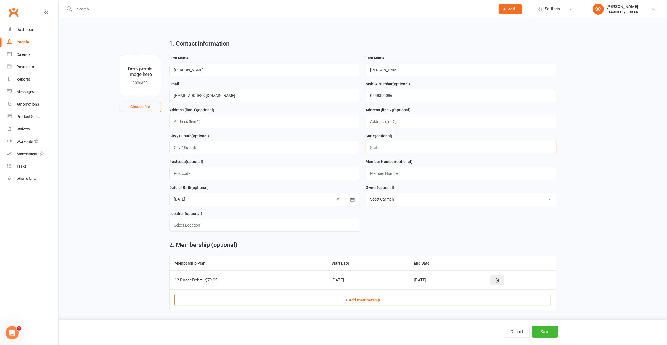
click at [385, 151] on input "text" at bounding box center [460, 147] width 191 height 13
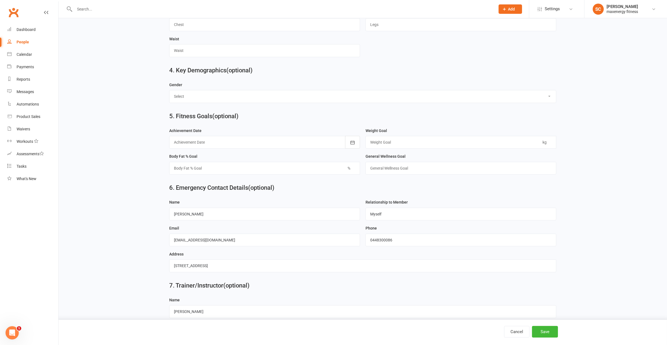
scroll to position [392, 0]
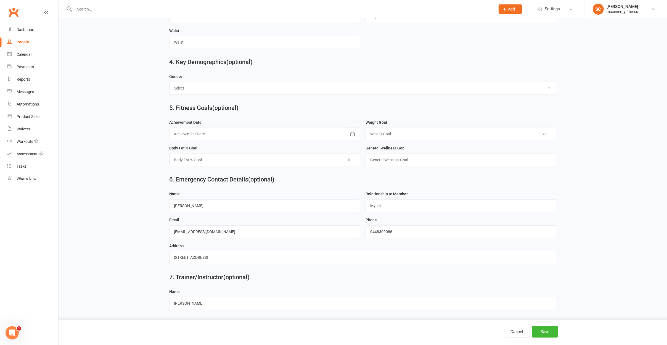
click at [623, 174] on div "6. Emergency Contact Details (optional) Name Scott Carman Relationship to Membe…" at bounding box center [362, 181] width 593 height 20
click at [553, 331] on button "Save" at bounding box center [545, 332] width 26 height 12
click at [22, 30] on div "Dashboard" at bounding box center [26, 29] width 19 height 4
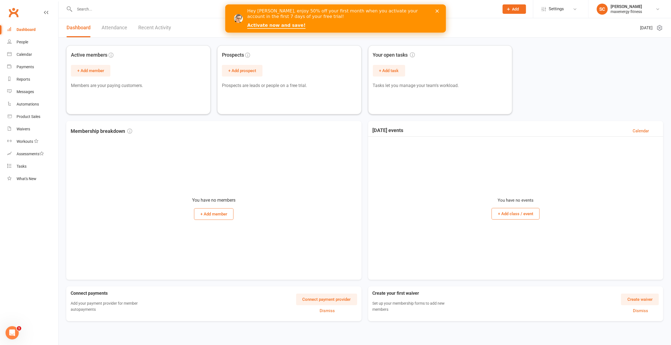
click at [437, 10] on polygon "Close" at bounding box center [436, 10] width 3 height 3
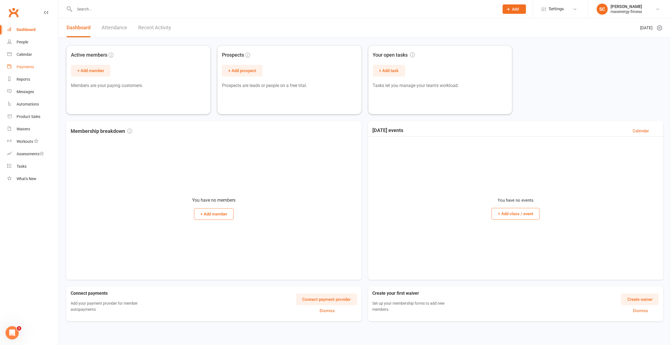
click at [32, 68] on div "Payments" at bounding box center [25, 67] width 17 height 4
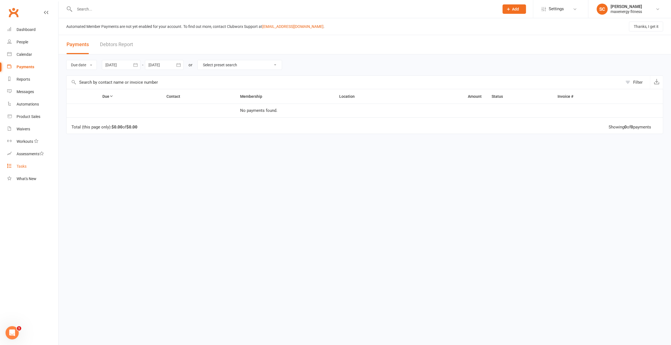
click at [20, 166] on div "Tasks" at bounding box center [22, 166] width 10 height 4
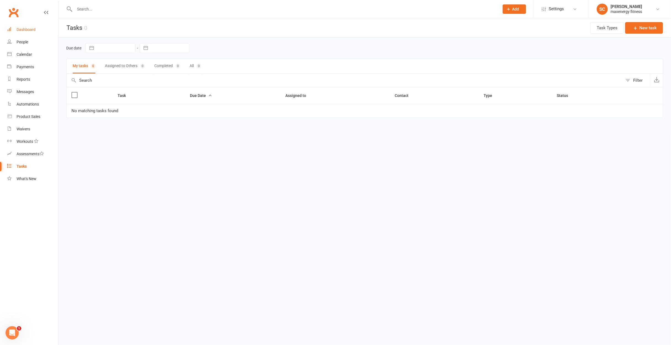
click at [35, 31] on div "Dashboard" at bounding box center [26, 29] width 19 height 4
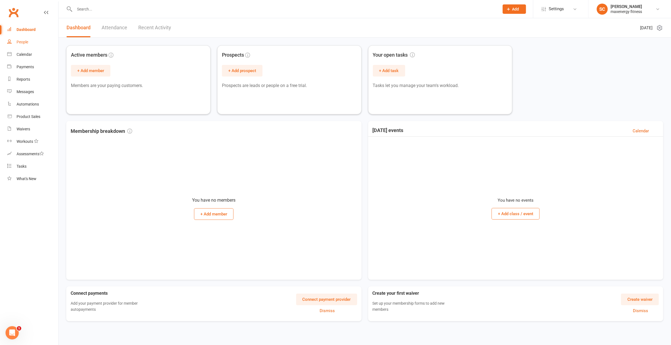
click at [26, 40] on div "People" at bounding box center [23, 42] width 12 height 4
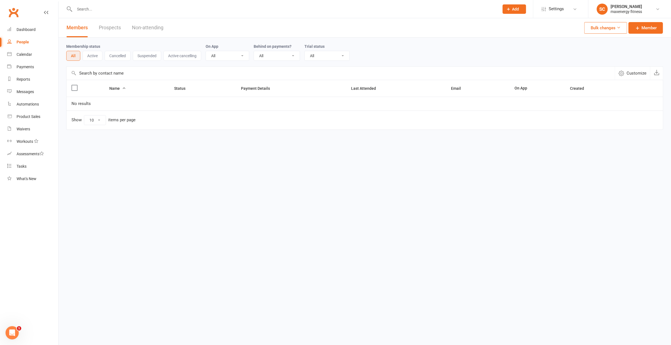
click at [608, 29] on button "Bulk changes" at bounding box center [605, 28] width 43 height 12
click at [29, 152] on div "Assessments" at bounding box center [30, 154] width 27 height 4
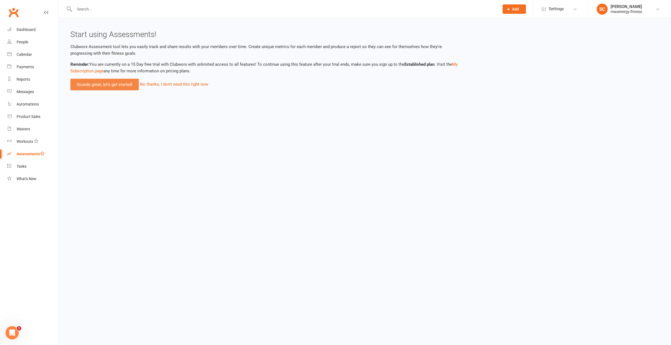
drag, startPoint x: 100, startPoint y: 89, endPoint x: 132, endPoint y: 93, distance: 32.6
click at [100, 89] on link "Sounds great, let's get started!" at bounding box center [104, 85] width 68 height 12
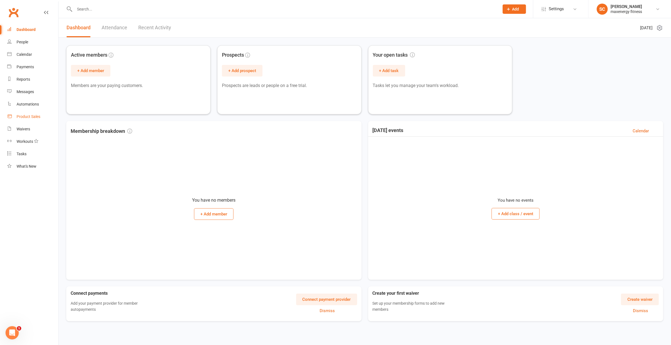
click at [22, 121] on link "Product Sales" at bounding box center [32, 116] width 51 height 12
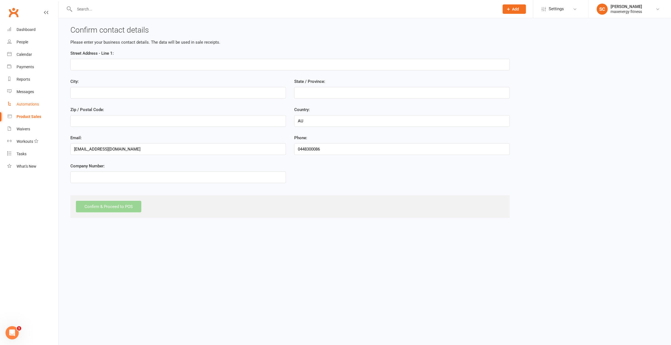
click at [27, 103] on div "Automations" at bounding box center [28, 104] width 22 height 4
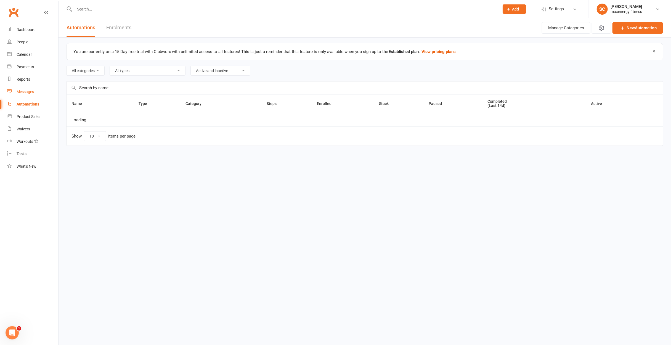
click at [31, 87] on link "Messages" at bounding box center [32, 92] width 51 height 12
